Goal: Information Seeking & Learning: Learn about a topic

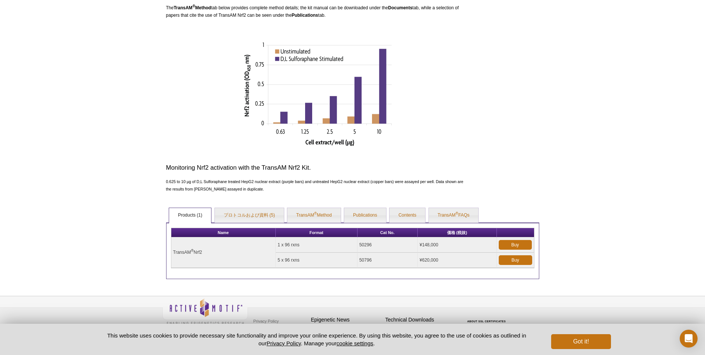
scroll to position [235, 0]
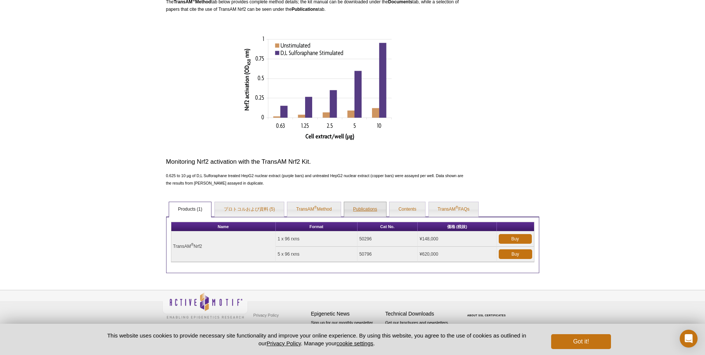
click at [367, 215] on link "Publications" at bounding box center [365, 209] width 42 height 15
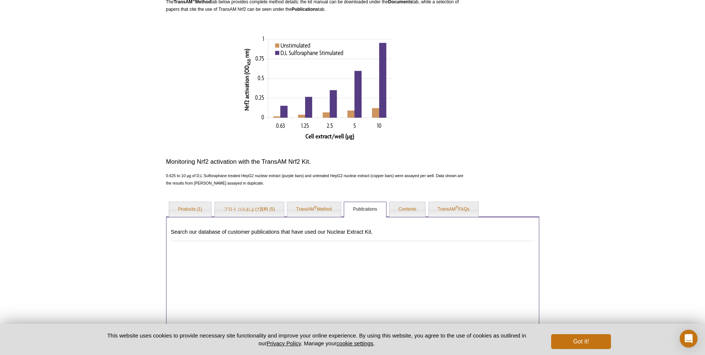
scroll to position [384, 0]
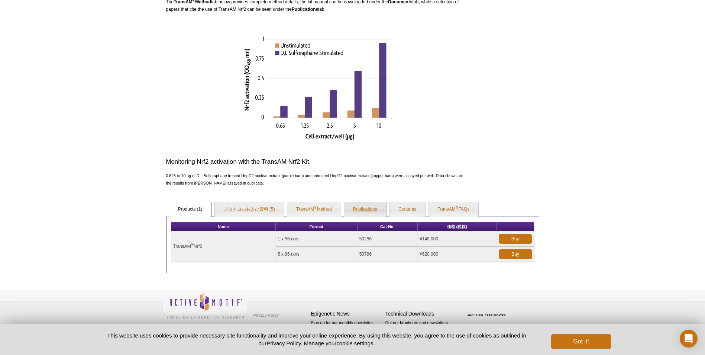
click at [362, 214] on link "Publications" at bounding box center [365, 209] width 42 height 15
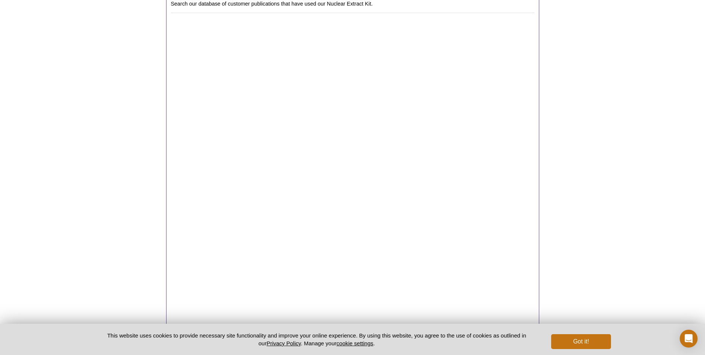
scroll to position [464, 0]
